Goal: Information Seeking & Learning: Learn about a topic

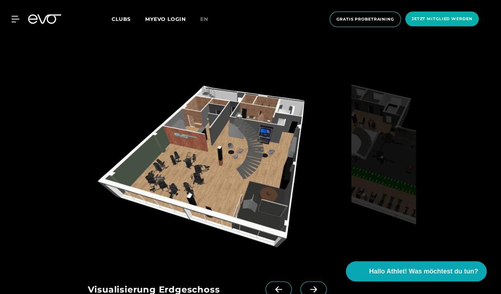
scroll to position [1101, 0]
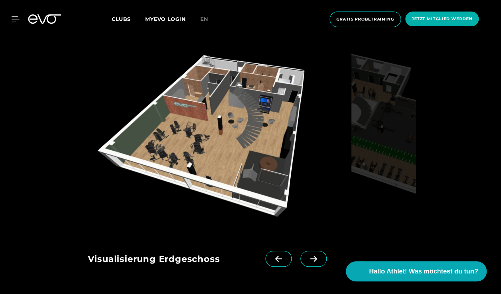
click at [249, 140] on img at bounding box center [218, 138] width 261 height 192
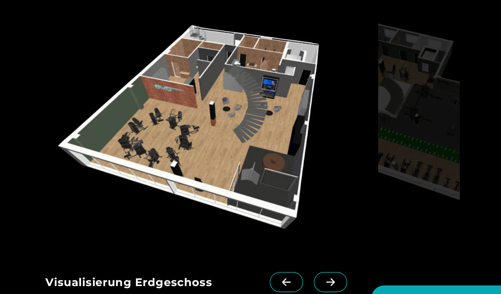
click at [315, 257] on icon at bounding box center [313, 259] width 13 height 6
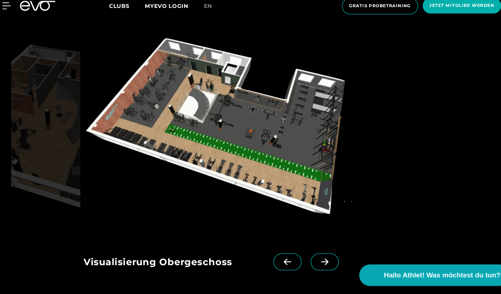
click at [315, 257] on icon at bounding box center [313, 259] width 7 height 6
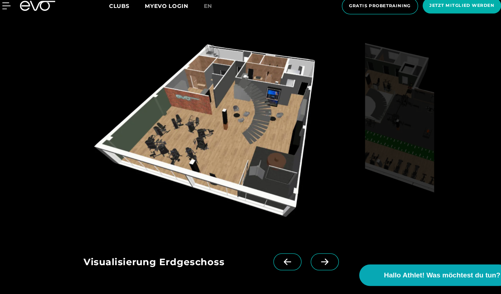
click at [315, 257] on icon at bounding box center [313, 259] width 7 height 6
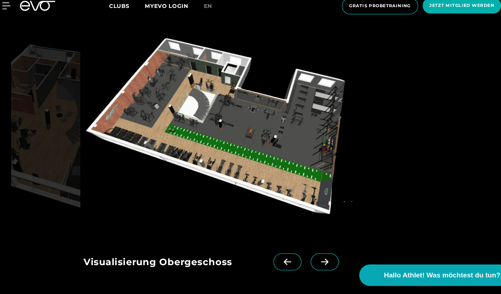
click at [315, 257] on icon at bounding box center [313, 259] width 7 height 6
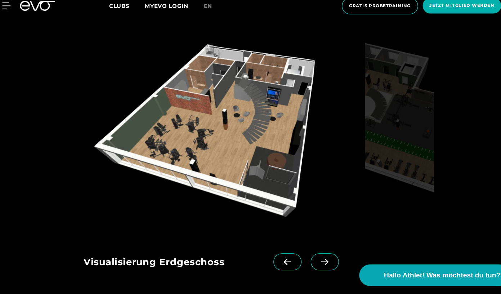
click at [315, 257] on icon at bounding box center [313, 259] width 7 height 6
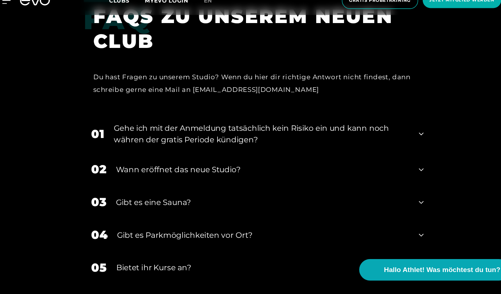
scroll to position [1407, 0]
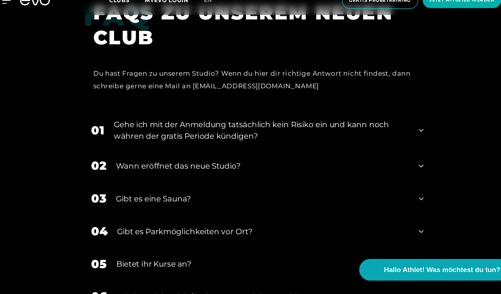
click at [357, 141] on div "Gehe ich mit der Anmeldung tatsächlich kein Risiko ein und kann noch währen der…" at bounding box center [254, 141] width 277 height 22
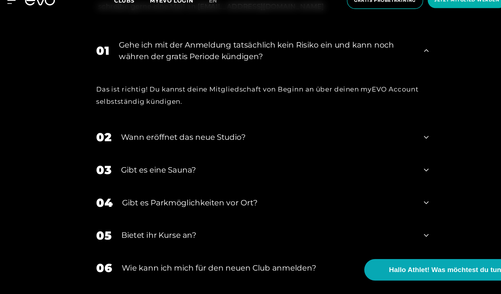
scroll to position [1483, 0]
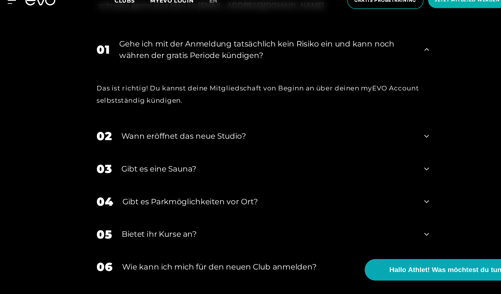
click at [352, 141] on div "Wann eröffnet das neue Studio?" at bounding box center [255, 146] width 275 height 11
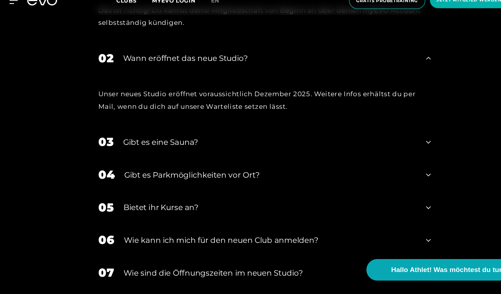
scroll to position [1559, 0]
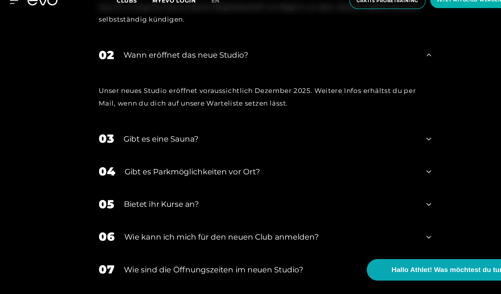
click at [350, 141] on div "03 Gibt es eine Sauna?" at bounding box center [251, 148] width 326 height 31
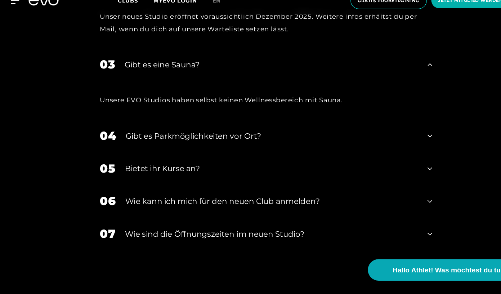
scroll to position [1631, 0]
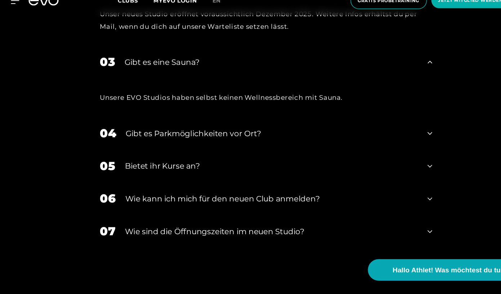
click at [349, 137] on div "04 Gibt es Parkmöglichkeiten vor Ort?" at bounding box center [251, 143] width 326 height 31
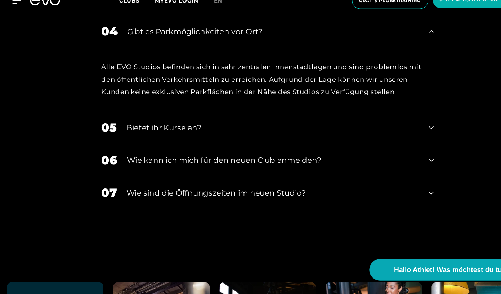
scroll to position [1728, 0]
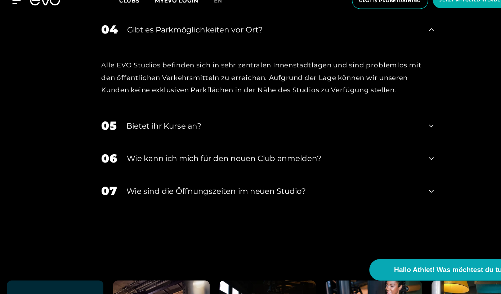
click at [350, 130] on div "05 Bietet ihr [DEMOGRAPHIC_DATA]?" at bounding box center [251, 136] width 326 height 31
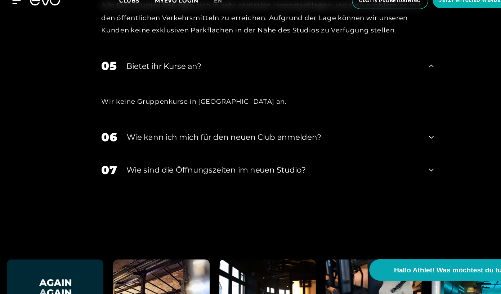
scroll to position [1785, 0]
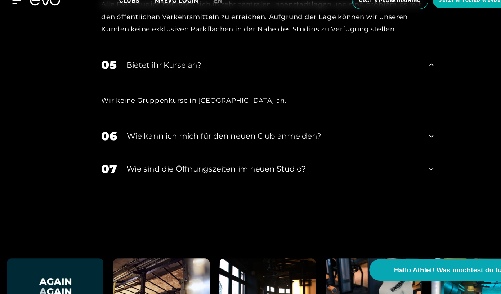
click at [349, 138] on div "06 Wie kann ich mich für den neuen Club anmelden?" at bounding box center [251, 146] width 326 height 31
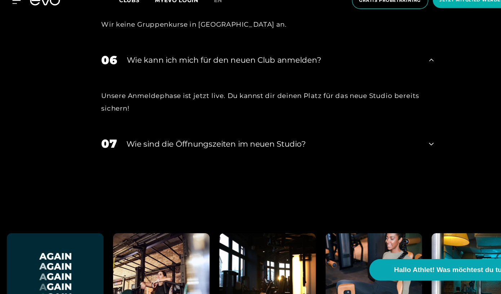
scroll to position [1857, 0]
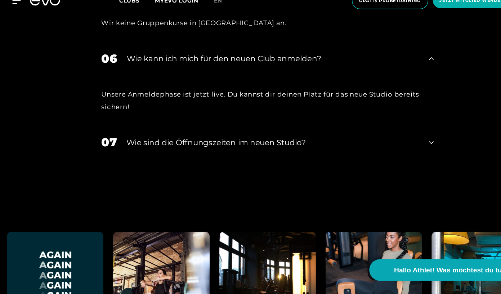
click at [347, 147] on div "​Wie sind die Öffnungszeiten im neuen Studio?" at bounding box center [256, 152] width 275 height 11
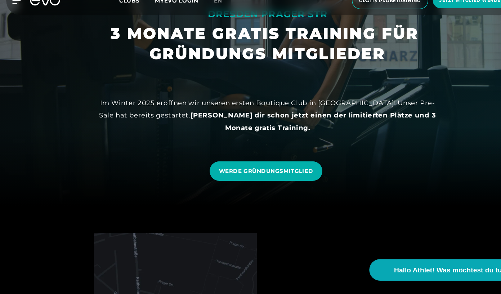
scroll to position [0, 0]
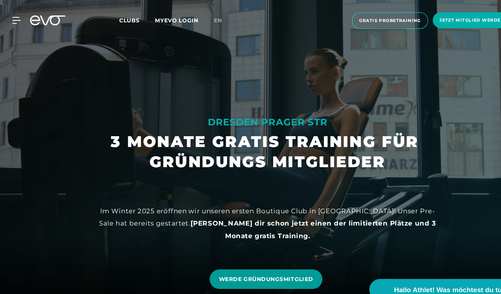
click at [251, 258] on span "WERDE GRÜNDUNGSMITGLIED" at bounding box center [249, 262] width 88 height 8
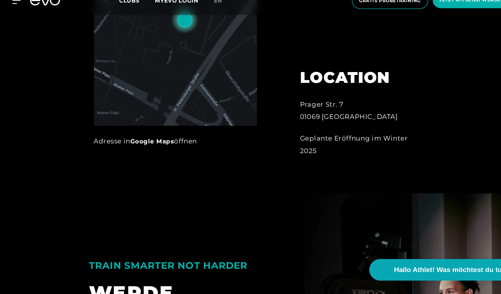
scroll to position [406, 0]
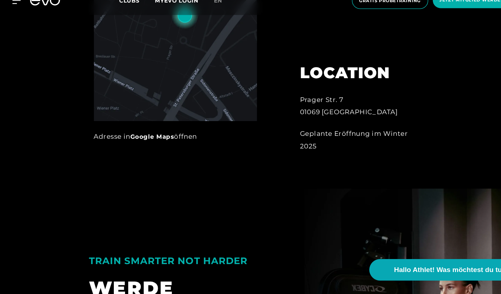
click at [149, 148] on link "Google Maps" at bounding box center [142, 146] width 41 height 7
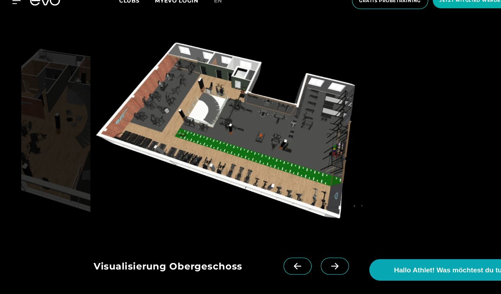
scroll to position [1095, 0]
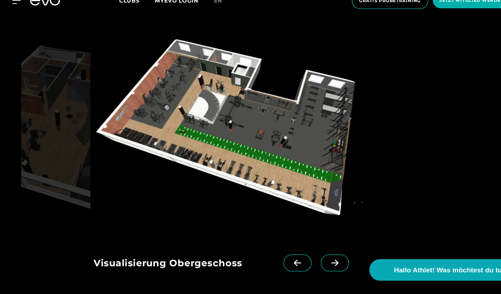
click at [243, 136] on img at bounding box center [218, 144] width 261 height 192
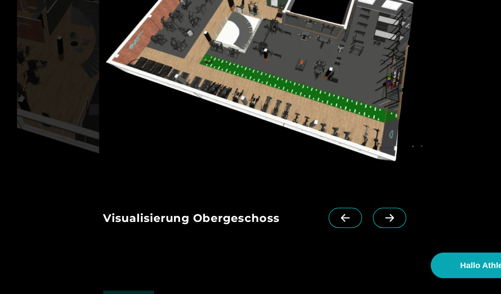
scroll to position [1159, 0]
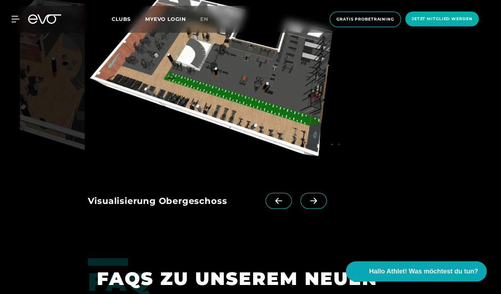
click at [284, 203] on icon at bounding box center [278, 200] width 13 height 6
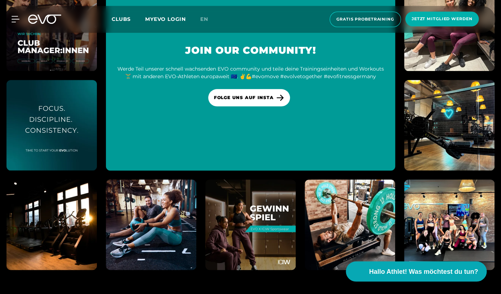
scroll to position [2326, 0]
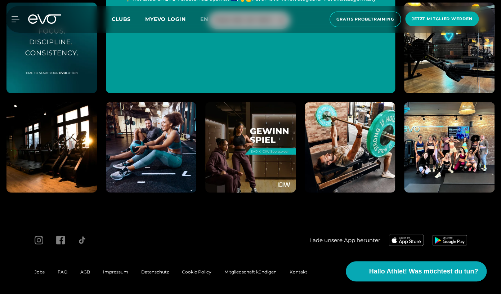
click at [88, 273] on span "AGB" at bounding box center [85, 271] width 10 height 5
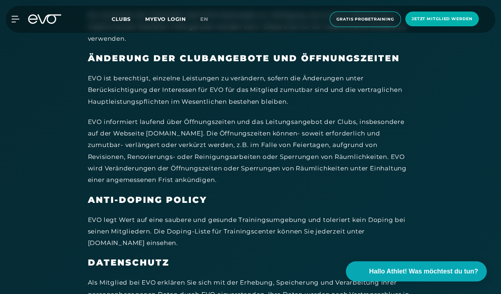
scroll to position [3628, 0]
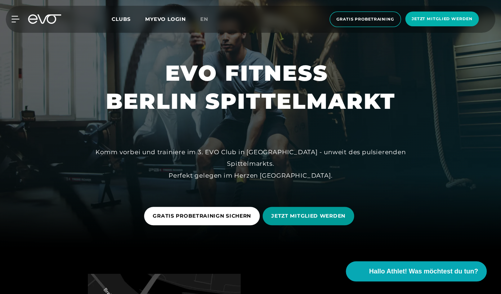
scroll to position [48, 0]
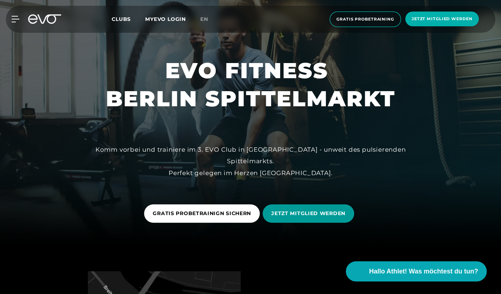
click at [295, 214] on span "JETZT MITGLIED WERDEN" at bounding box center [308, 214] width 74 height 8
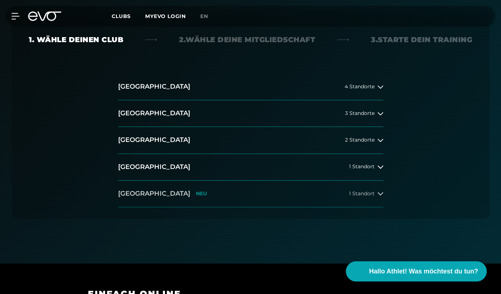
scroll to position [176, 0]
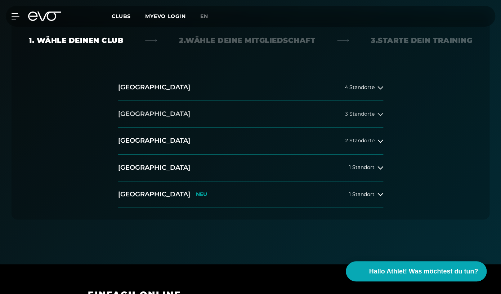
click at [322, 118] on button "Berlin 3 Standorte" at bounding box center [250, 114] width 265 height 27
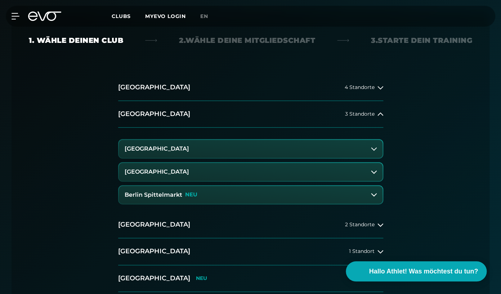
click at [315, 153] on button "Berlin Alexanderplatz" at bounding box center [251, 149] width 264 height 18
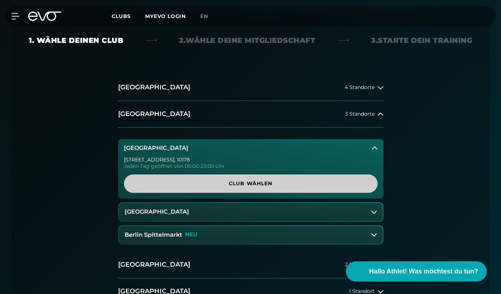
click at [311, 186] on span "Club wählen" at bounding box center [251, 184] width 236 height 8
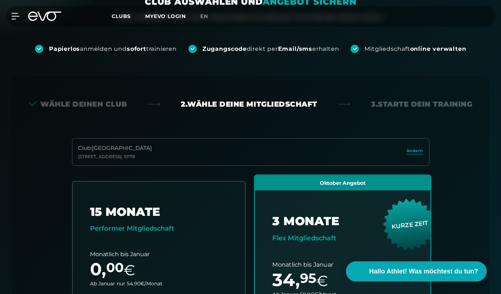
scroll to position [107, 0]
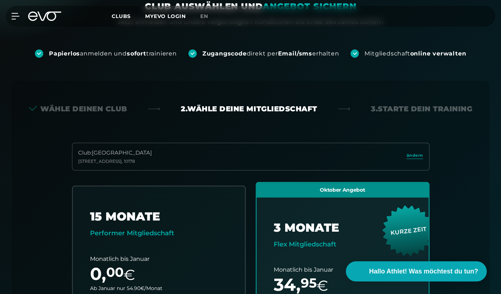
click at [417, 160] on link "ändern" at bounding box center [415, 156] width 17 height 8
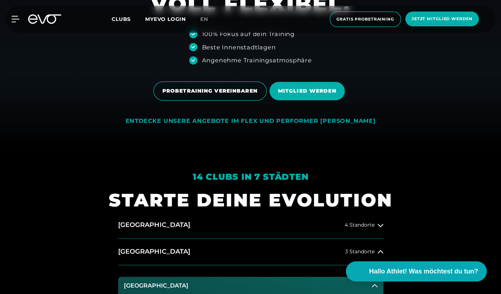
scroll to position [152, 0]
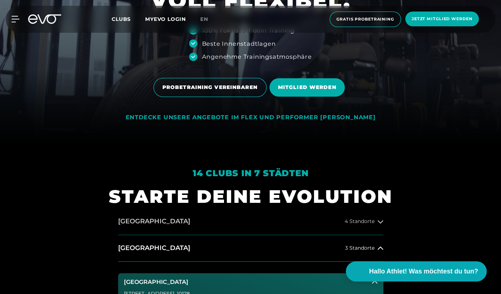
click at [291, 226] on button "Hamburg 4 Standorte" at bounding box center [250, 221] width 265 height 27
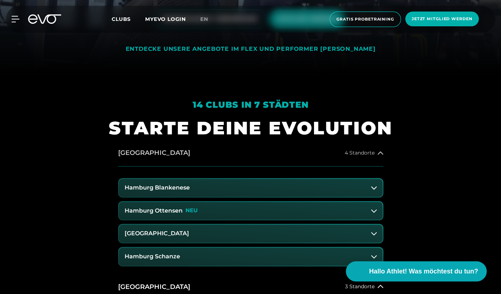
scroll to position [236, 0]
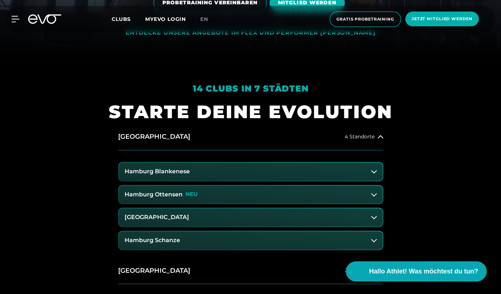
click at [281, 219] on button "Hamburg Stadthausbrücke" at bounding box center [251, 217] width 264 height 18
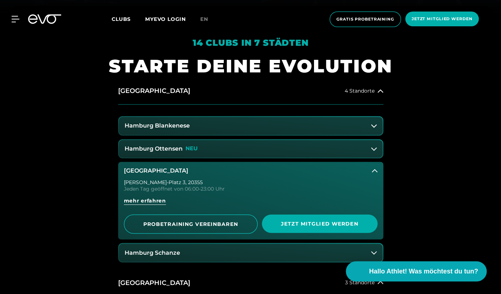
scroll to position [294, 0]
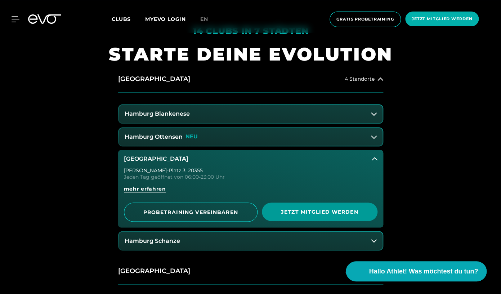
click at [292, 214] on span "Jetzt Mitglied werden" at bounding box center [320, 212] width 98 height 8
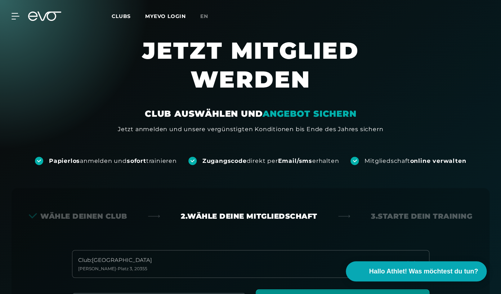
click at [127, 218] on div "Wähle deinen Club" at bounding box center [78, 216] width 98 height 10
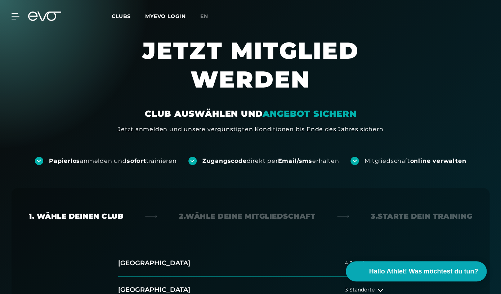
click at [123, 17] on span "Clubs" at bounding box center [121, 16] width 19 height 6
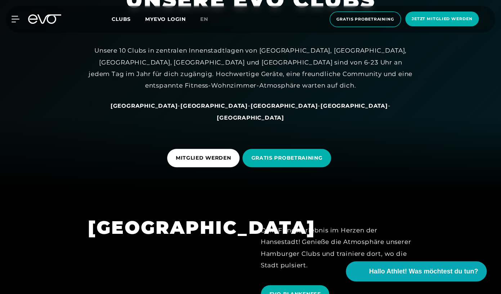
scroll to position [111, 0]
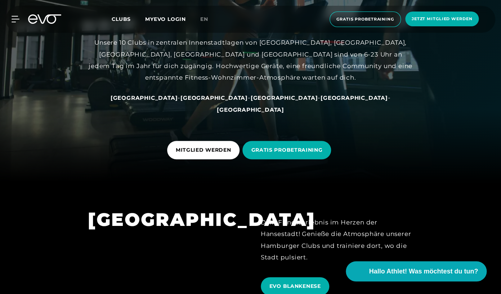
click at [205, 101] on span "[GEOGRAPHIC_DATA]" at bounding box center [214, 97] width 67 height 7
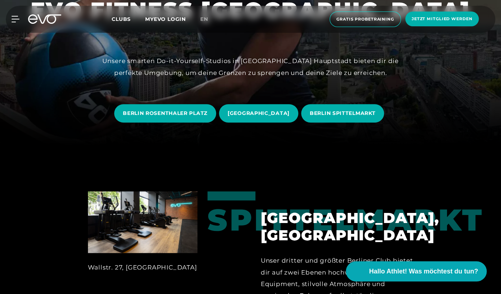
scroll to position [153, 0]
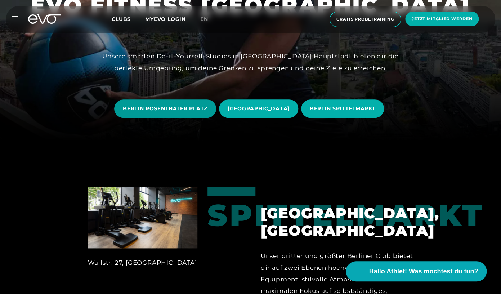
click at [186, 110] on span "BERLIN ROSENTHALER PLATZ" at bounding box center [165, 109] width 85 height 8
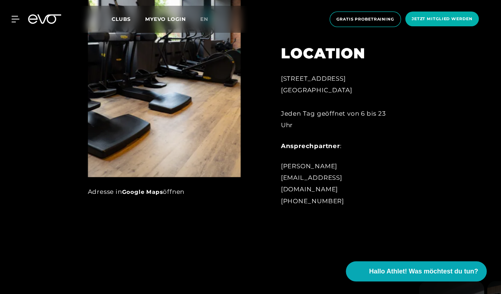
scroll to position [366, 0]
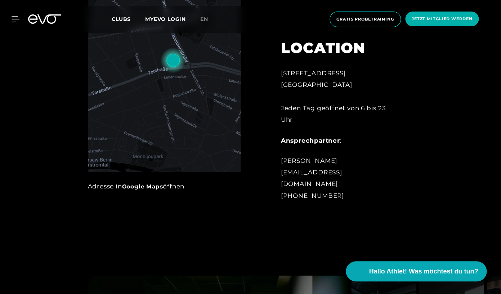
click at [142, 185] on link "Google Maps" at bounding box center [142, 186] width 41 height 7
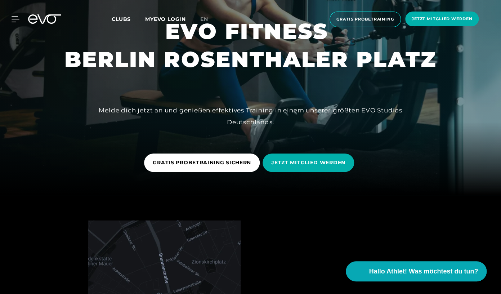
scroll to position [0, 0]
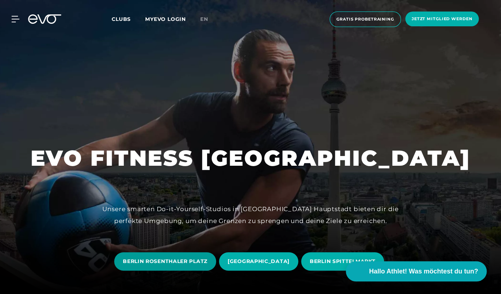
click at [187, 258] on span "BERLIN ROSENTHALER PLATZ" at bounding box center [165, 262] width 85 height 8
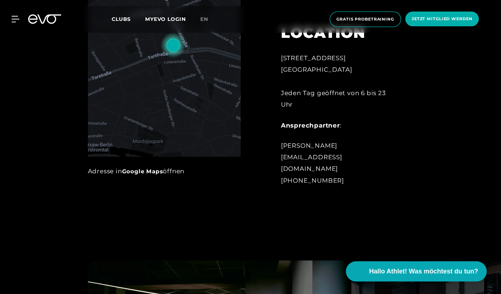
scroll to position [378, 0]
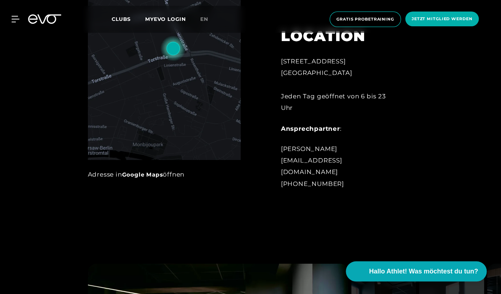
click at [147, 177] on link "Google Maps" at bounding box center [142, 174] width 41 height 7
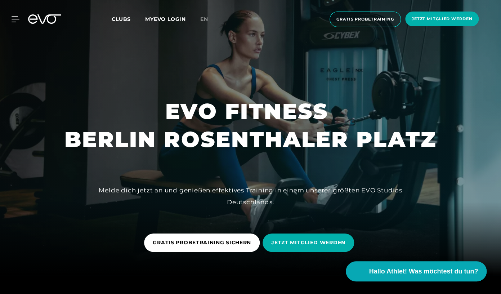
scroll to position [14, 0]
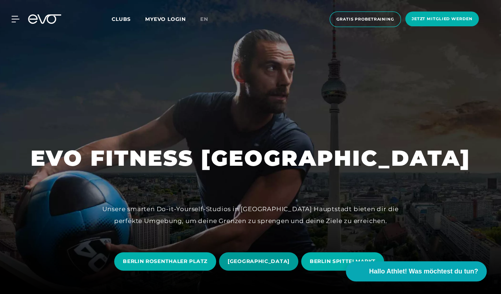
click at [248, 259] on span "BERLIN ALEXANDERPLATZ" at bounding box center [259, 262] width 62 height 8
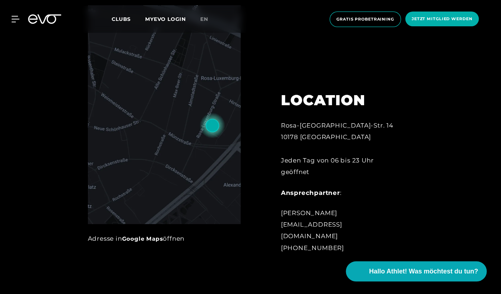
scroll to position [327, 0]
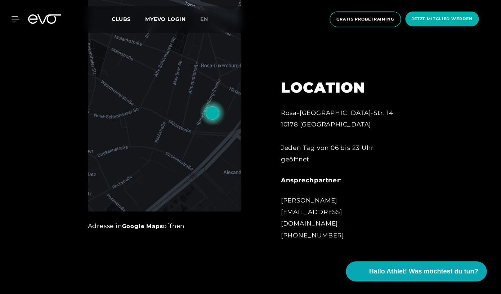
click at [140, 228] on link "Google Maps" at bounding box center [142, 225] width 41 height 7
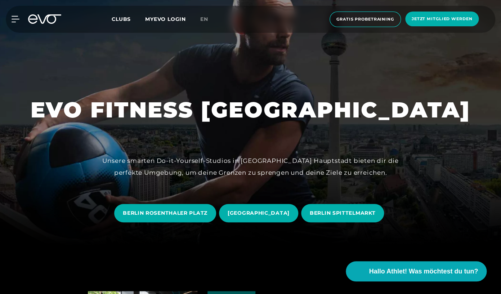
scroll to position [56, 0]
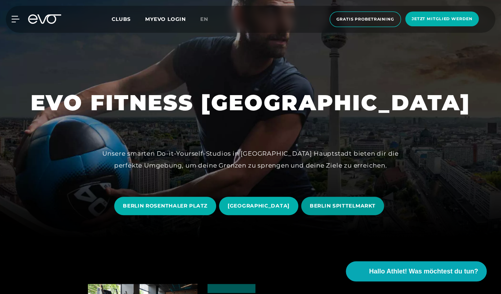
click at [350, 207] on span "BERLIN SPITTELMARKT" at bounding box center [343, 206] width 66 height 8
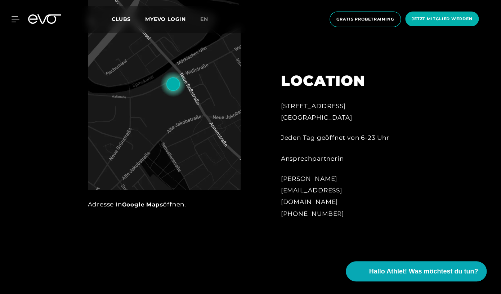
scroll to position [354, 0]
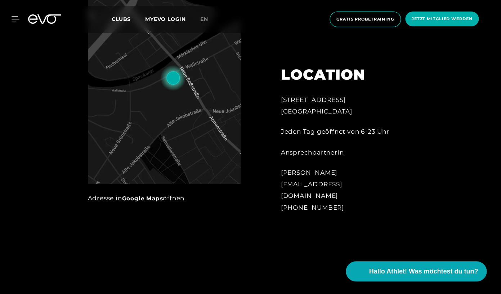
click at [128, 198] on link "Google Maps" at bounding box center [142, 198] width 41 height 7
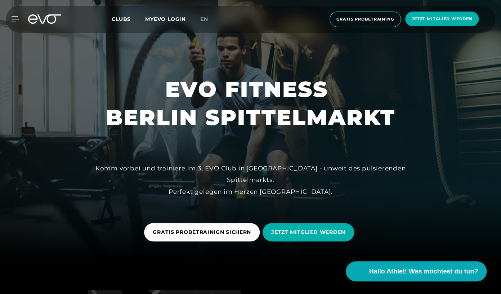
scroll to position [0, 0]
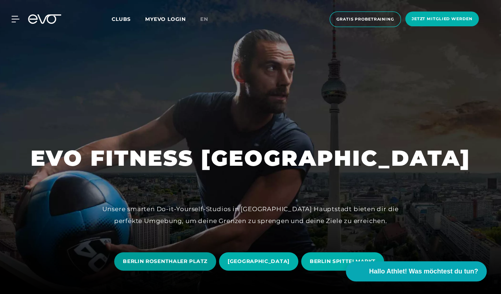
click at [168, 261] on span "BERLIN ROSENTHALER PLATZ" at bounding box center [165, 262] width 85 height 8
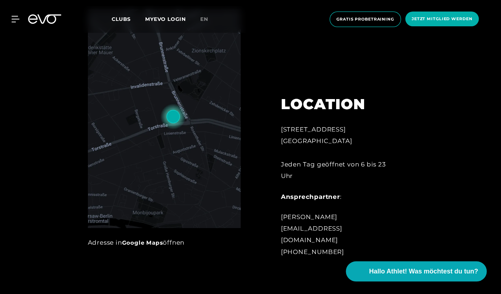
scroll to position [327, 0]
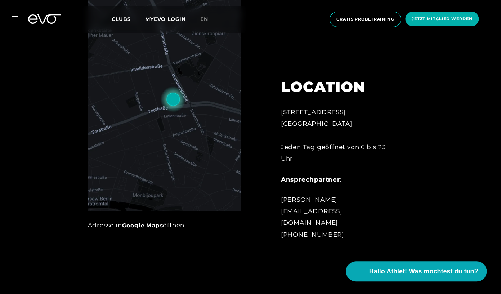
click at [153, 226] on link "Google Maps" at bounding box center [142, 225] width 41 height 7
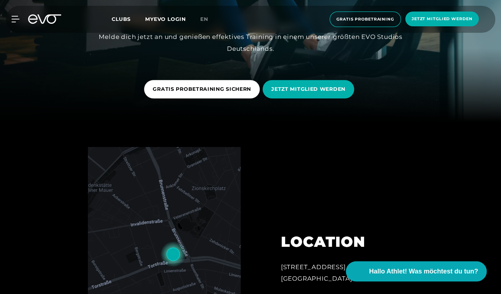
scroll to position [0, 0]
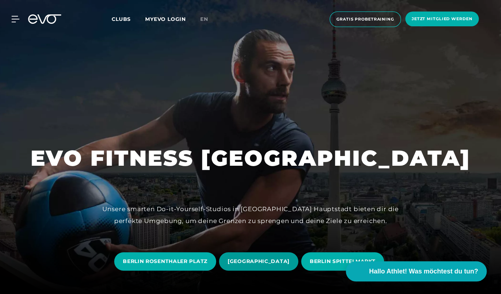
click at [272, 262] on span "BERLIN ALEXANDERPLATZ" at bounding box center [259, 262] width 62 height 8
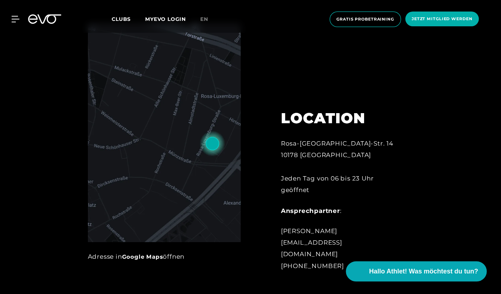
scroll to position [313, 0]
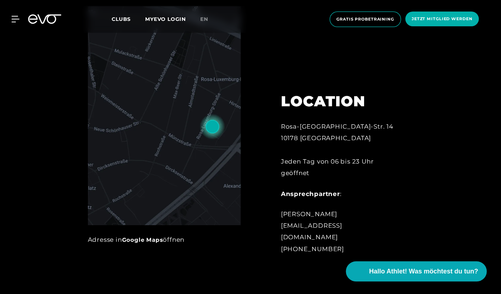
click at [152, 238] on link "Google Maps" at bounding box center [142, 239] width 41 height 7
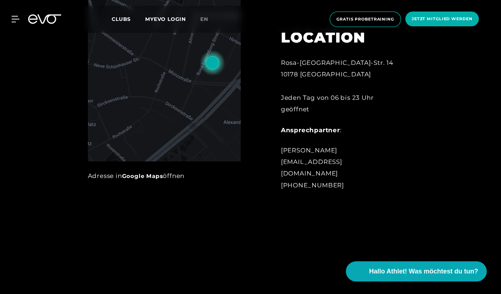
scroll to position [0, 0]
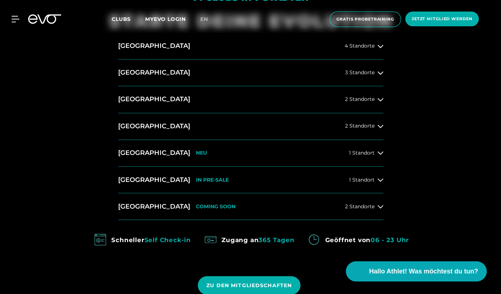
scroll to position [329, 0]
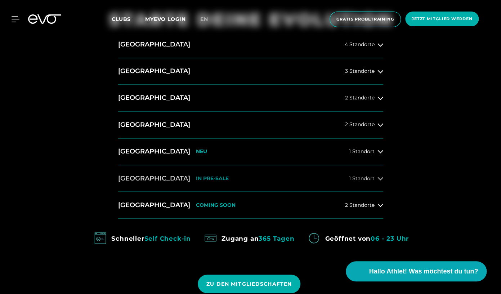
click at [246, 180] on button "Dresden IN PRE-SALE 1 Standort" at bounding box center [250, 178] width 265 height 27
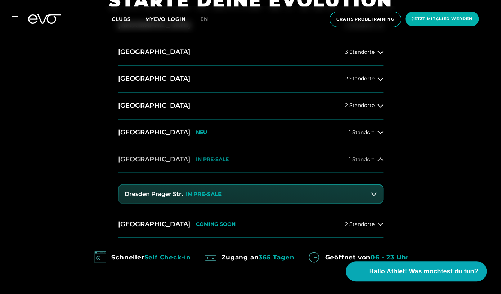
scroll to position [370, 0]
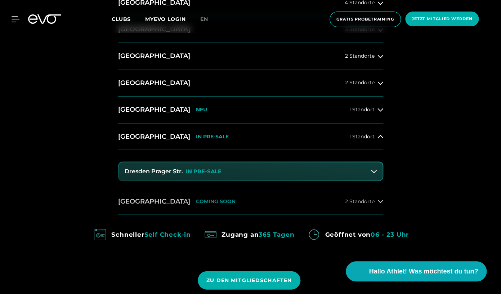
click at [249, 202] on button "Köln COMING SOON 2 Standorte" at bounding box center [250, 201] width 265 height 27
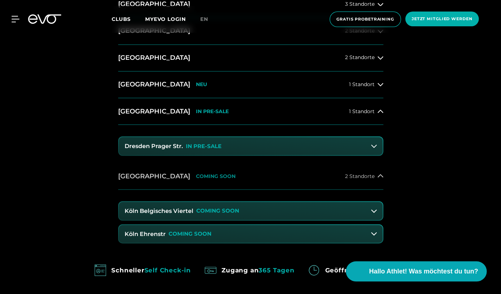
scroll to position [396, 0]
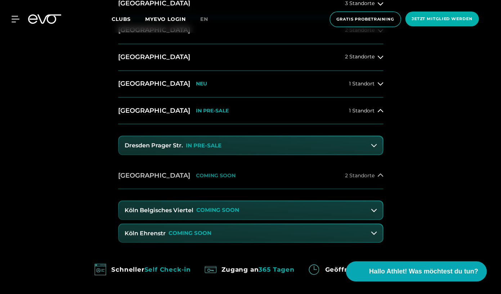
click at [258, 178] on button "Köln COMING SOON 2 Standorte" at bounding box center [250, 175] width 265 height 27
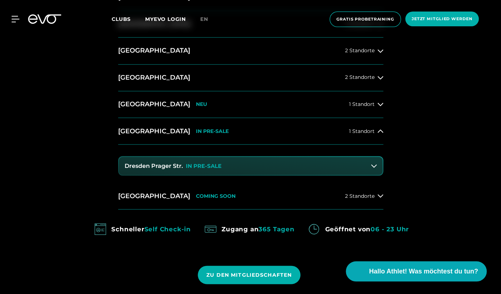
scroll to position [373, 0]
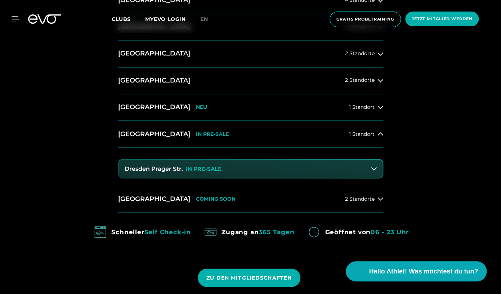
click at [219, 170] on p "IN PRE-SALE" at bounding box center [204, 169] width 36 height 6
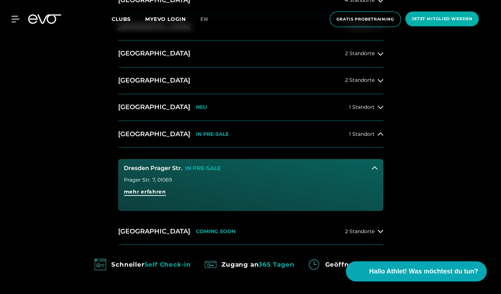
click at [151, 192] on span "mehr erfahren" at bounding box center [145, 192] width 42 height 8
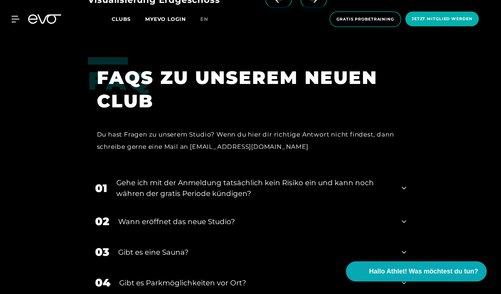
scroll to position [1377, 0]
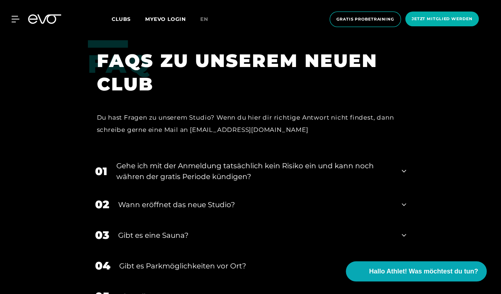
click at [160, 205] on div "Wann eröffnet das neue Studio?" at bounding box center [255, 204] width 275 height 11
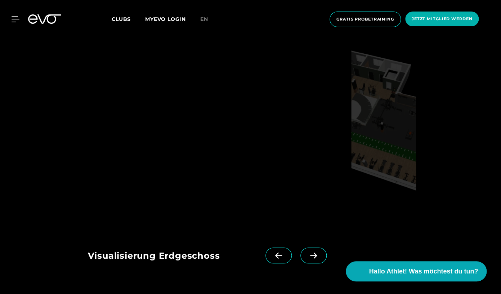
scroll to position [1091, 0]
